Goal: Transaction & Acquisition: Download file/media

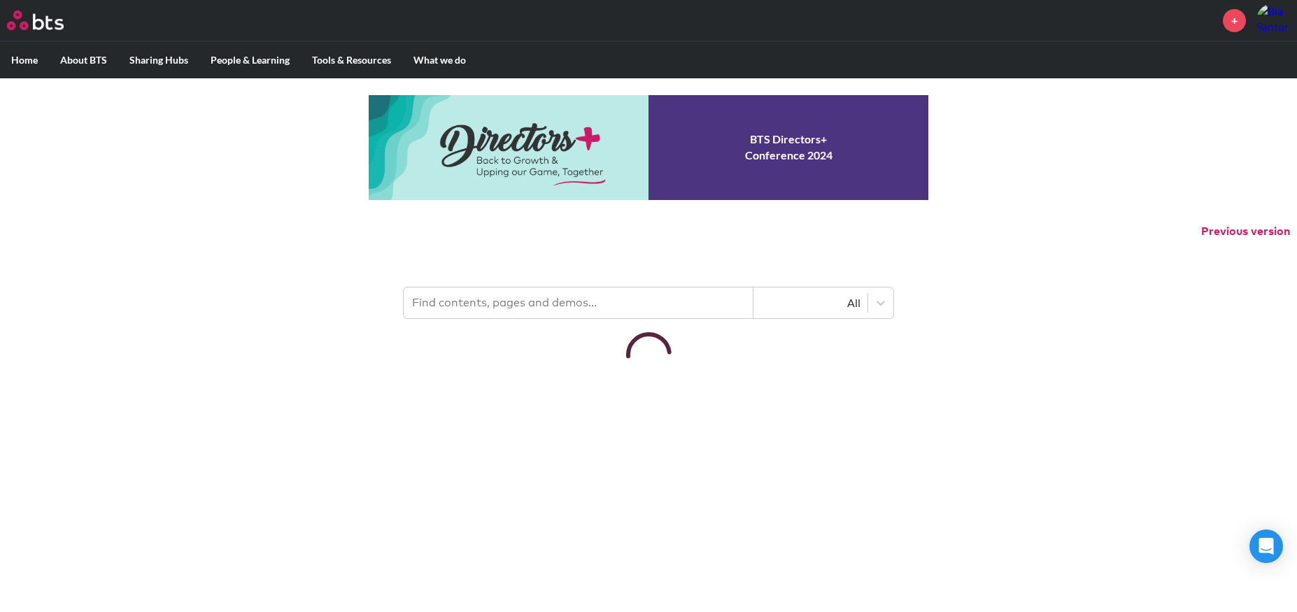
click at [635, 301] on input "text" at bounding box center [579, 303] width 350 height 31
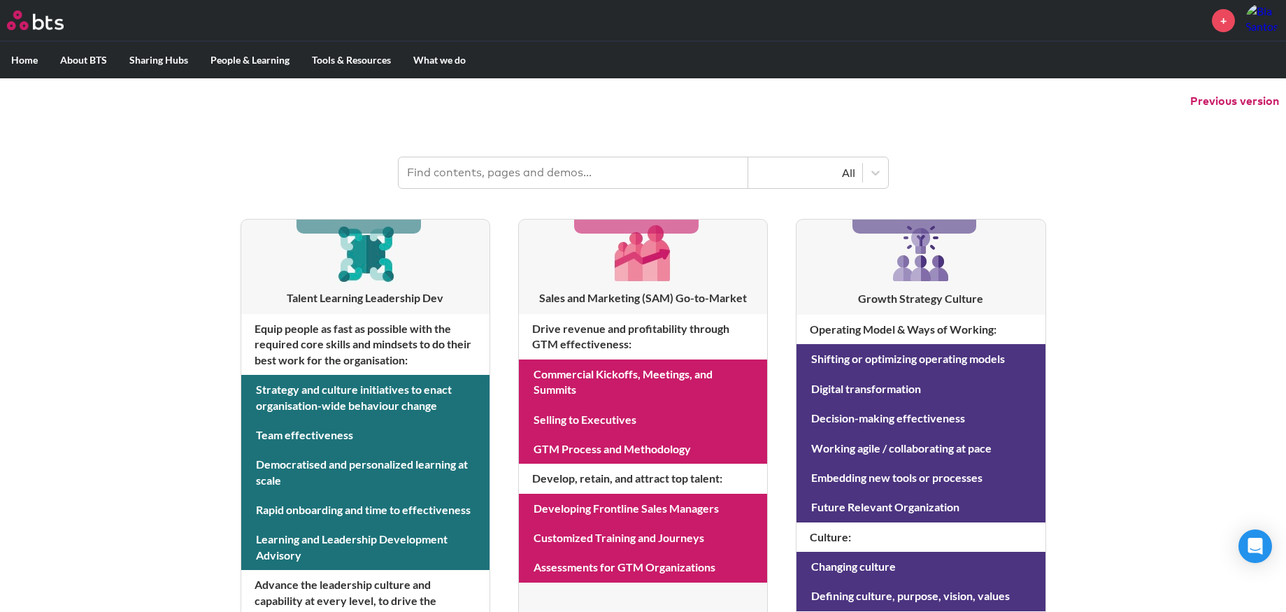
scroll to position [102, 0]
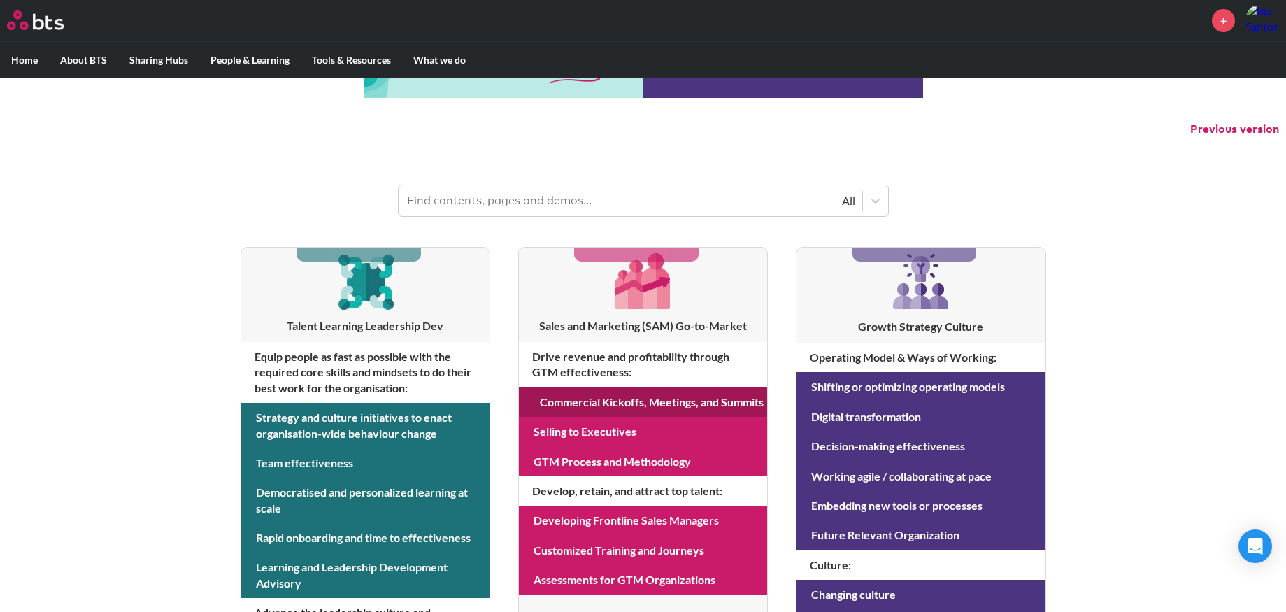
click at [595, 410] on link at bounding box center [643, 402] width 248 height 29
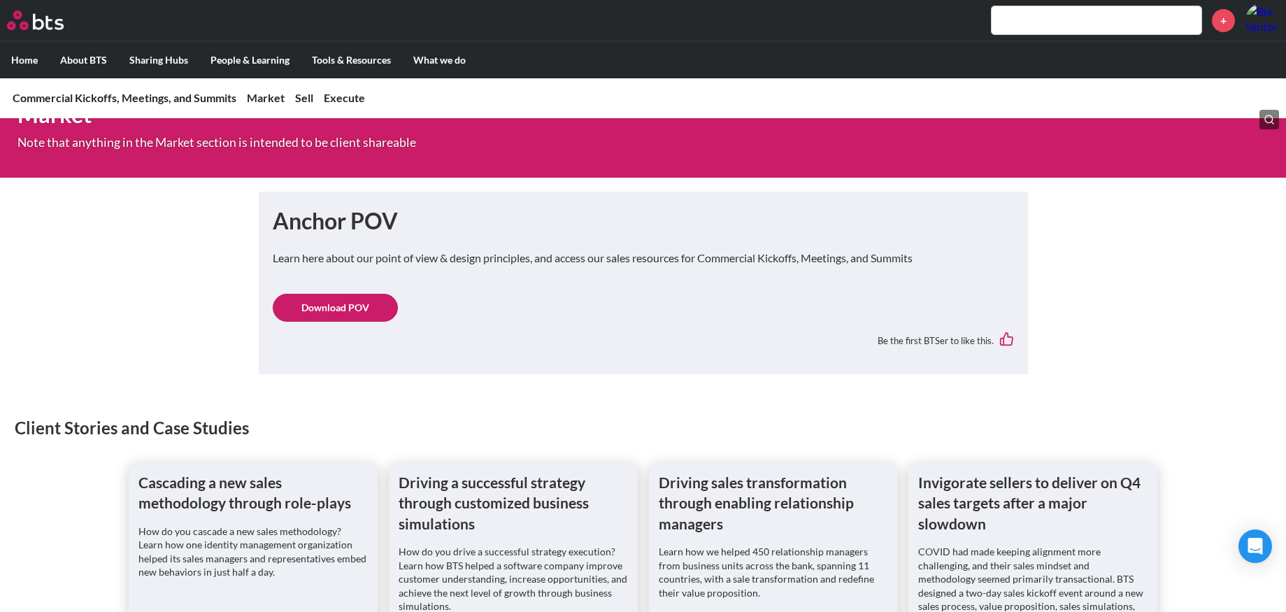
scroll to position [635, 0]
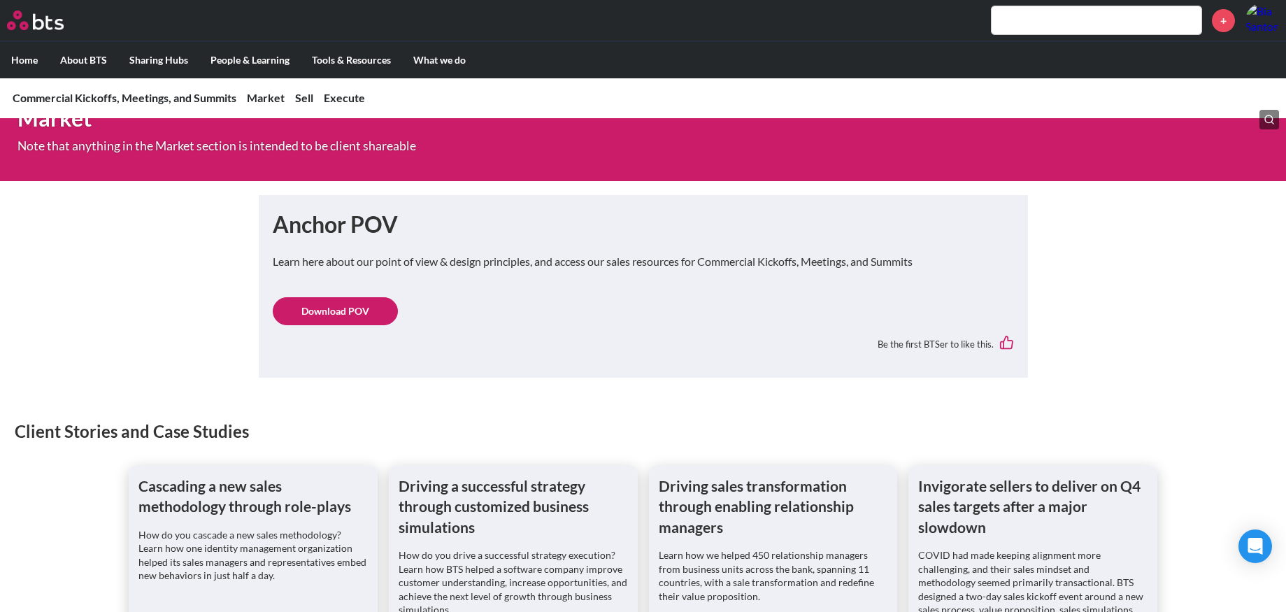
click at [367, 317] on link "Download POV" at bounding box center [335, 311] width 125 height 28
